Goal: Use online tool/utility

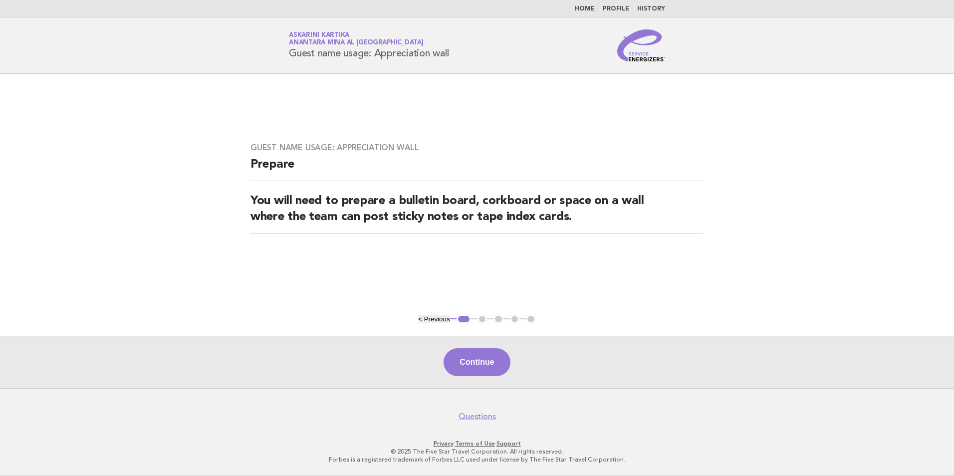
click at [586, 8] on link "Home" at bounding box center [585, 9] width 20 height 6
click at [590, 9] on link "Home" at bounding box center [585, 9] width 20 height 6
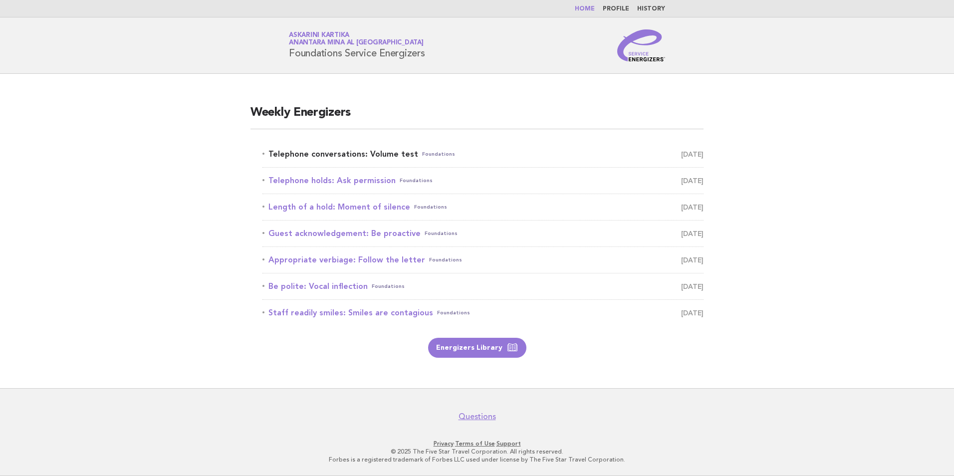
click at [313, 152] on link "Telephone conversations: Volume test Foundations August 19" at bounding box center [483, 154] width 441 height 14
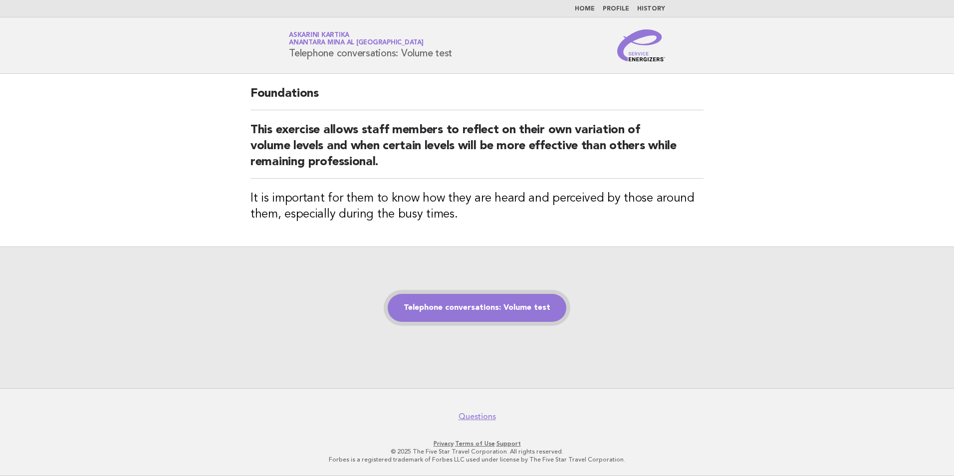
click at [480, 307] on link "Telephone conversations: Volume test" at bounding box center [477, 308] width 179 height 28
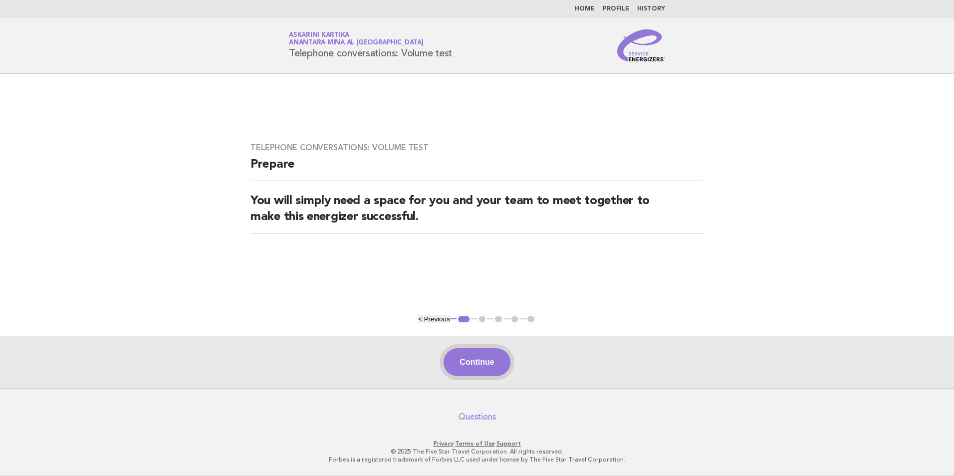
click at [475, 361] on button "Continue" at bounding box center [477, 362] width 66 height 28
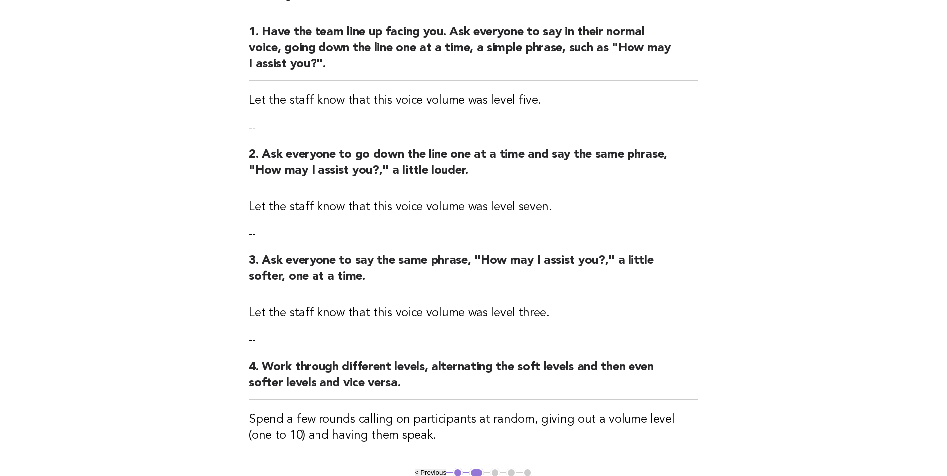
scroll to position [150, 0]
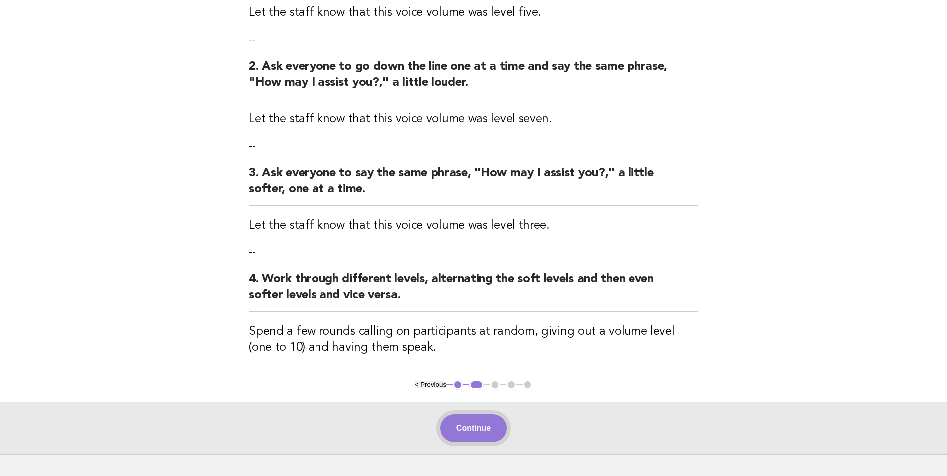
click at [478, 421] on button "Continue" at bounding box center [473, 428] width 66 height 28
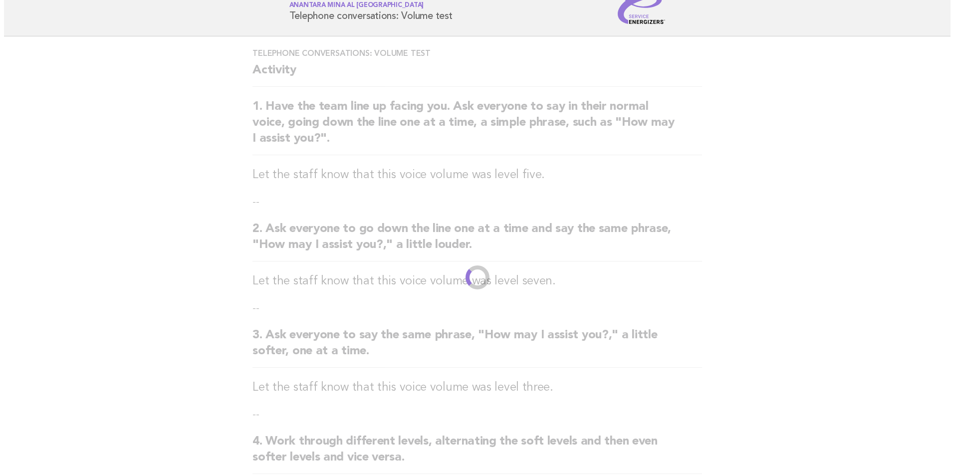
scroll to position [0, 0]
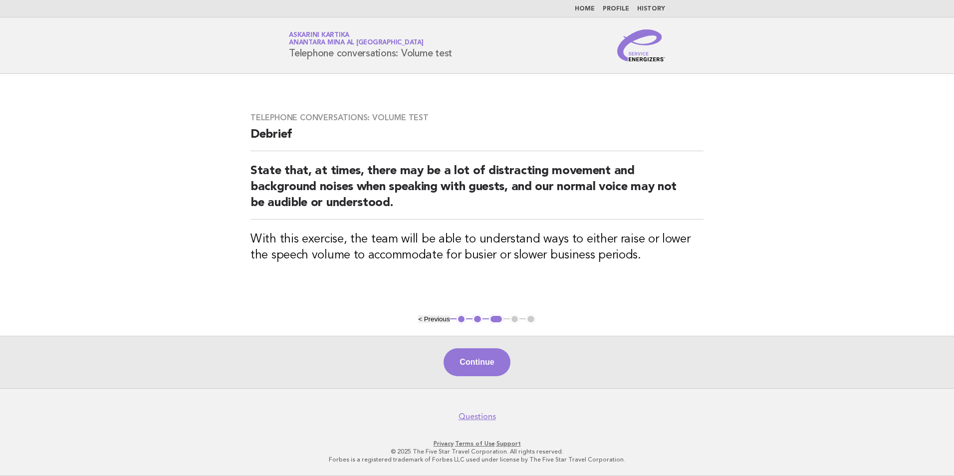
drag, startPoint x: 461, startPoint y: 51, endPoint x: 291, endPoint y: 58, distance: 169.9
click at [291, 58] on div "Service Energizers Askarini Kartika Anantara Mina al [GEOGRAPHIC_DATA] Telephon…" at bounding box center [477, 45] width 404 height 32
copy h1 "Telephone conversations: Volume test"
click at [488, 357] on button "Continue" at bounding box center [477, 362] width 66 height 28
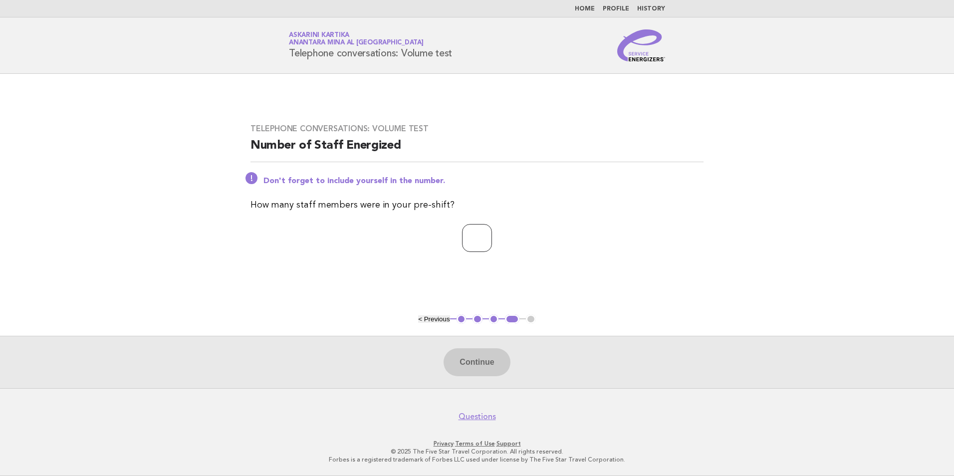
click at [471, 226] on input "number" at bounding box center [477, 238] width 30 height 28
type input "*"
click at [480, 357] on button "Continue" at bounding box center [477, 362] width 66 height 28
